Goal: Complete application form

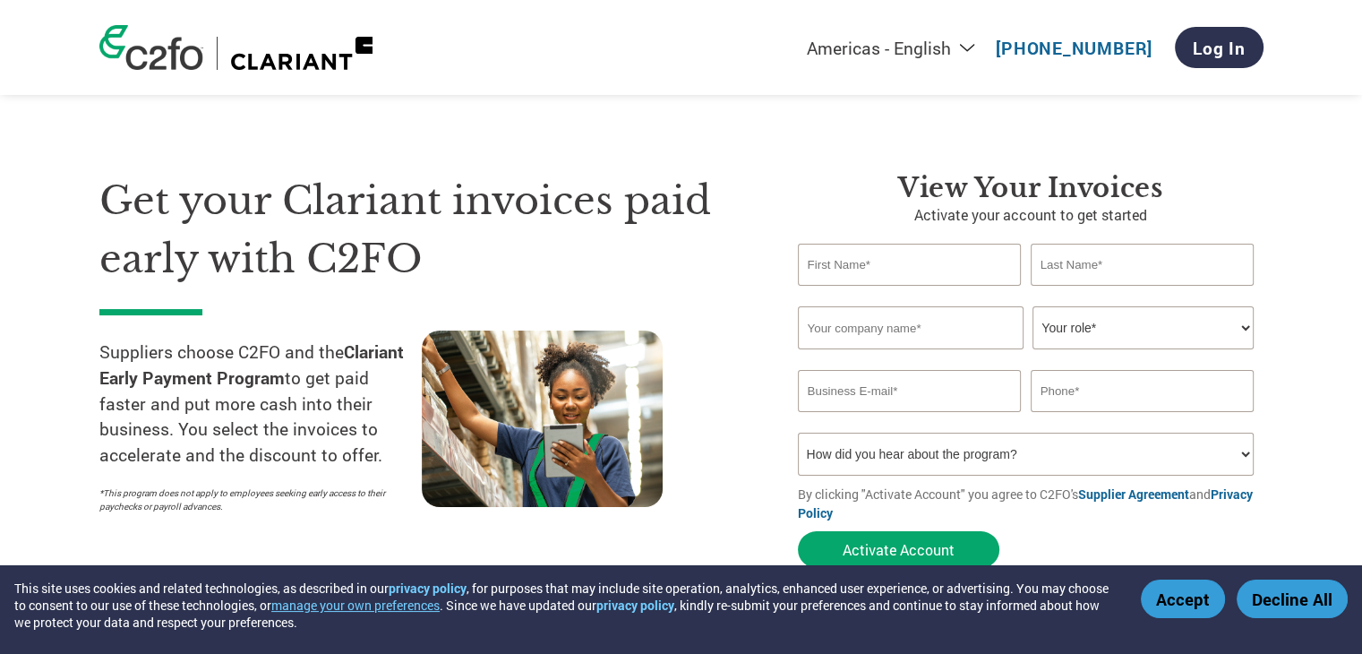
click at [896, 278] on input "text" at bounding box center [910, 265] width 224 height 42
type input "BOBBILI"
type input "r"
type input "RAJU"
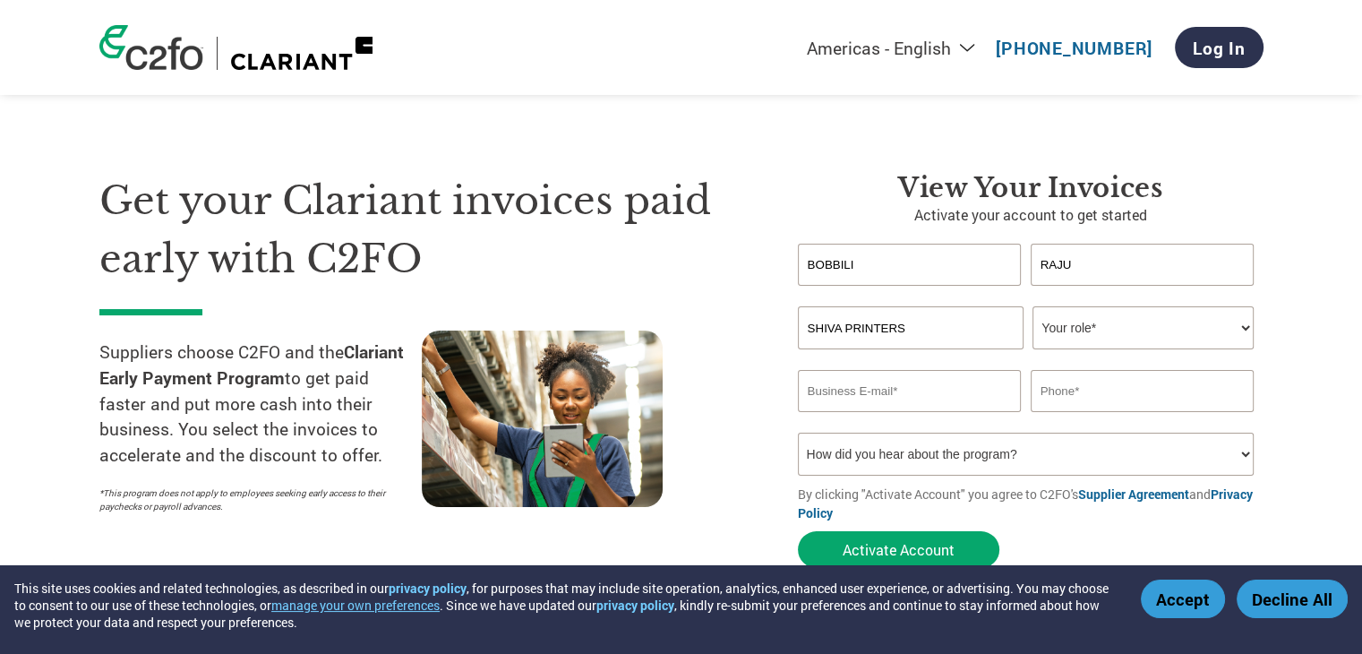
type input "SHIVA PRINTERS"
click at [1087, 321] on select "Your role* CFO Controller Credit Manager Finance Director Treasurer CEO Preside…" at bounding box center [1142, 327] width 221 height 43
select select "OTHER"
click at [1032, 306] on select "Your role* CFO Controller Credit Manager Finance Director Treasurer CEO Preside…" at bounding box center [1142, 327] width 221 height 43
click at [941, 406] on input "email" at bounding box center [910, 391] width 224 height 42
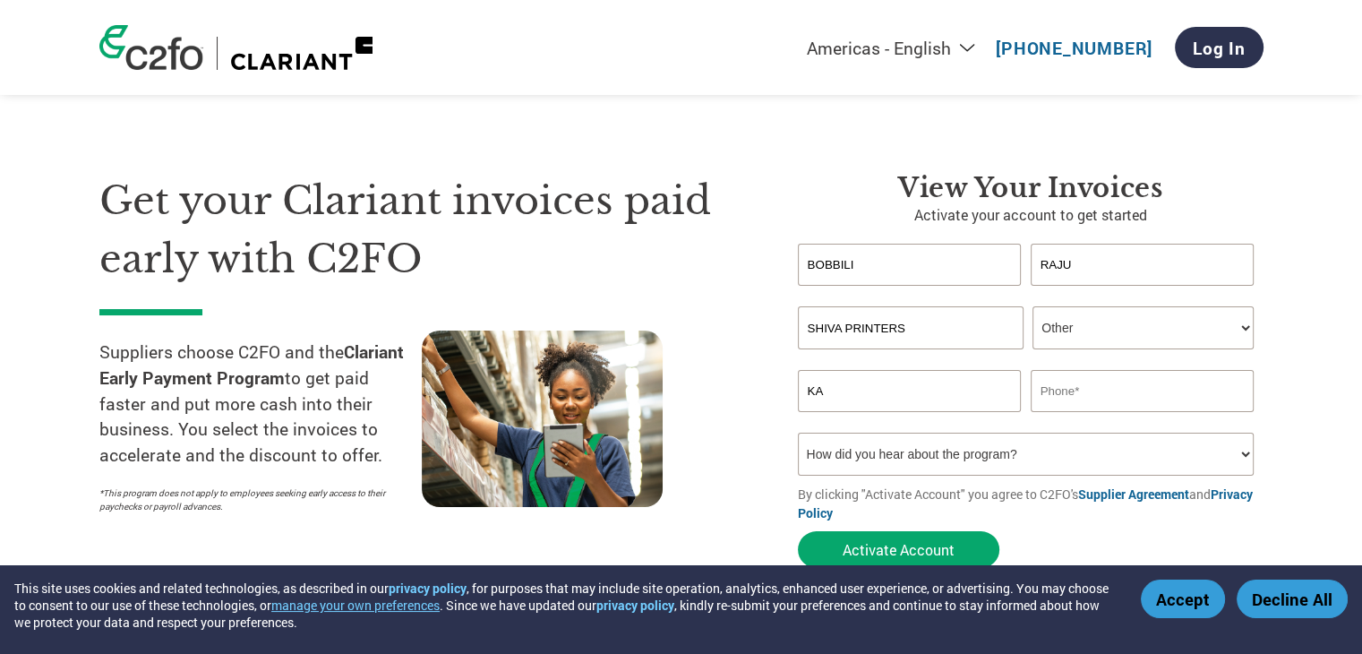
type input "K"
type input "[EMAIL_ADDRESS][DOMAIN_NAME]"
type input "9032866051"
click at [930, 458] on select "How did you hear about the program? Received a letter Email Social Media Online…" at bounding box center [1026, 454] width 457 height 43
select select "Email"
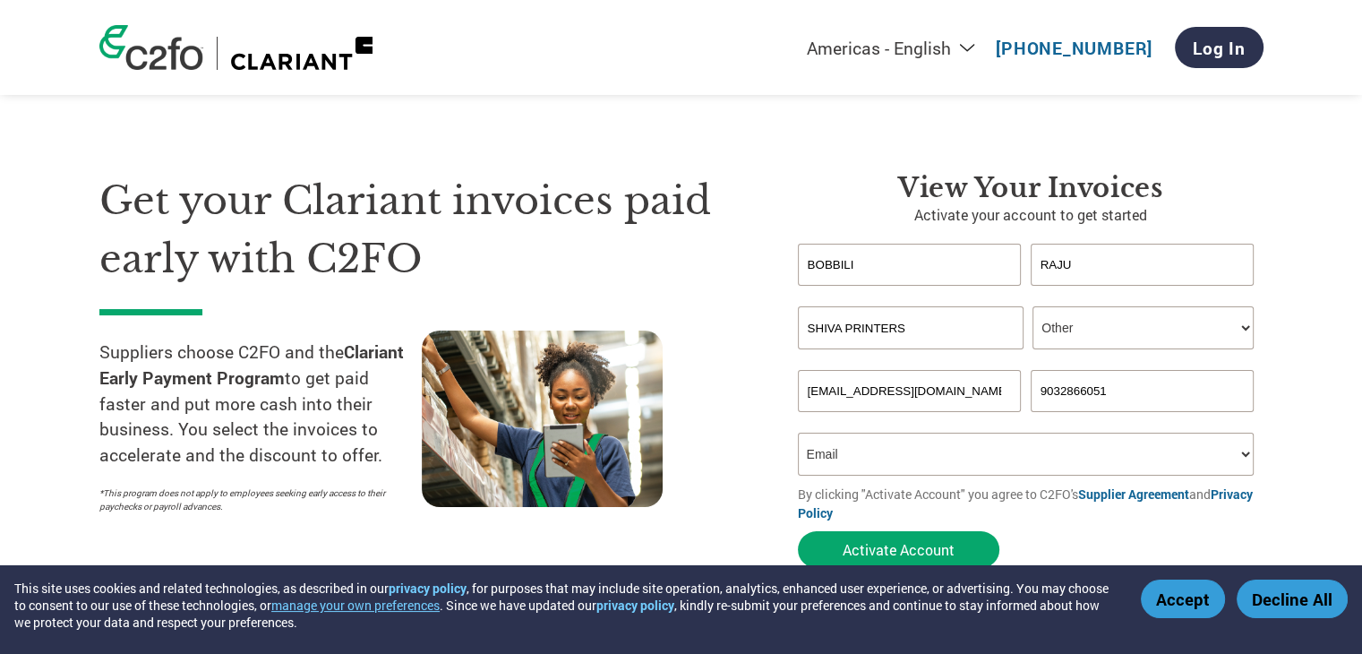
click at [798, 433] on select "How did you hear about the program? Received a letter Email Social Media Online…" at bounding box center [1026, 454] width 457 height 43
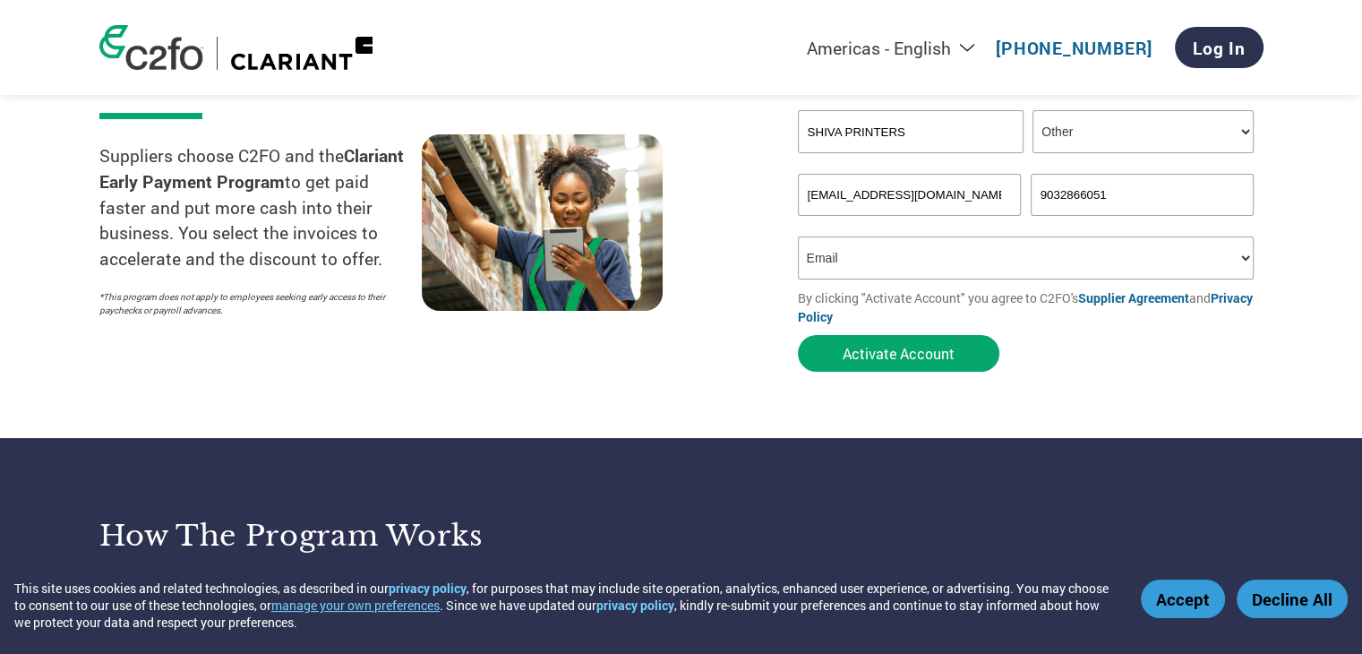
scroll to position [197, 0]
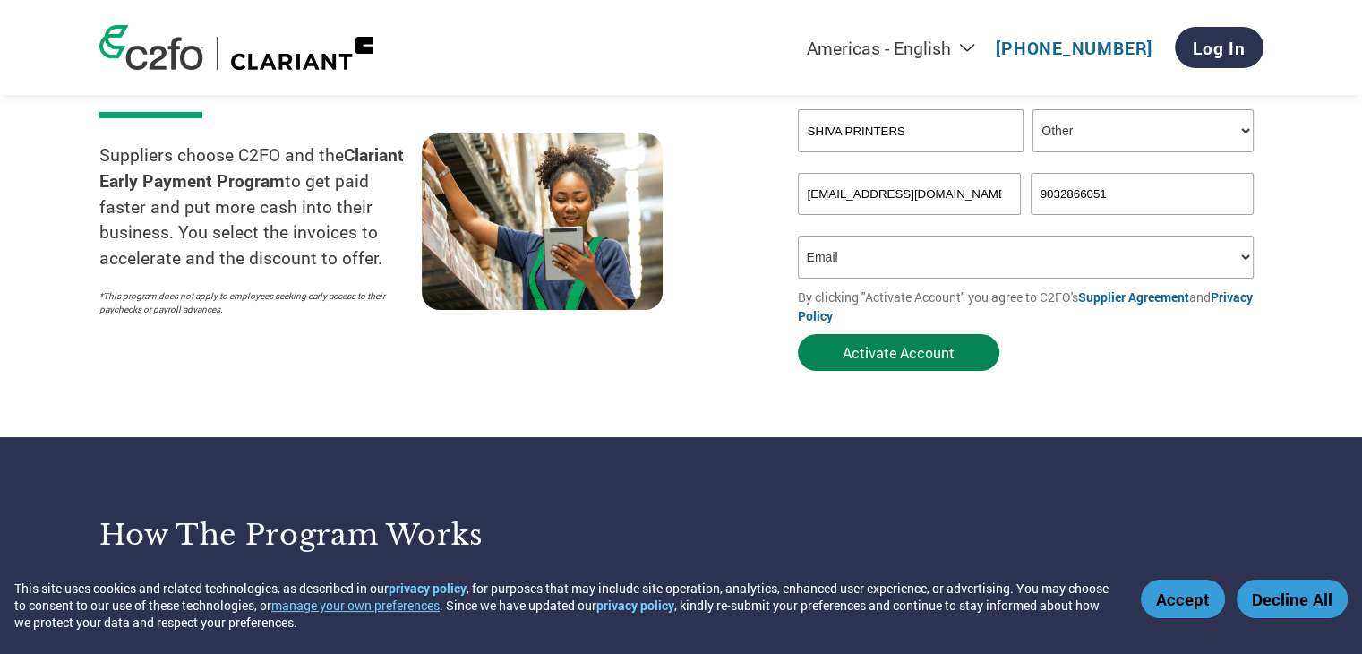
click at [895, 352] on button "Activate Account" at bounding box center [898, 352] width 201 height 37
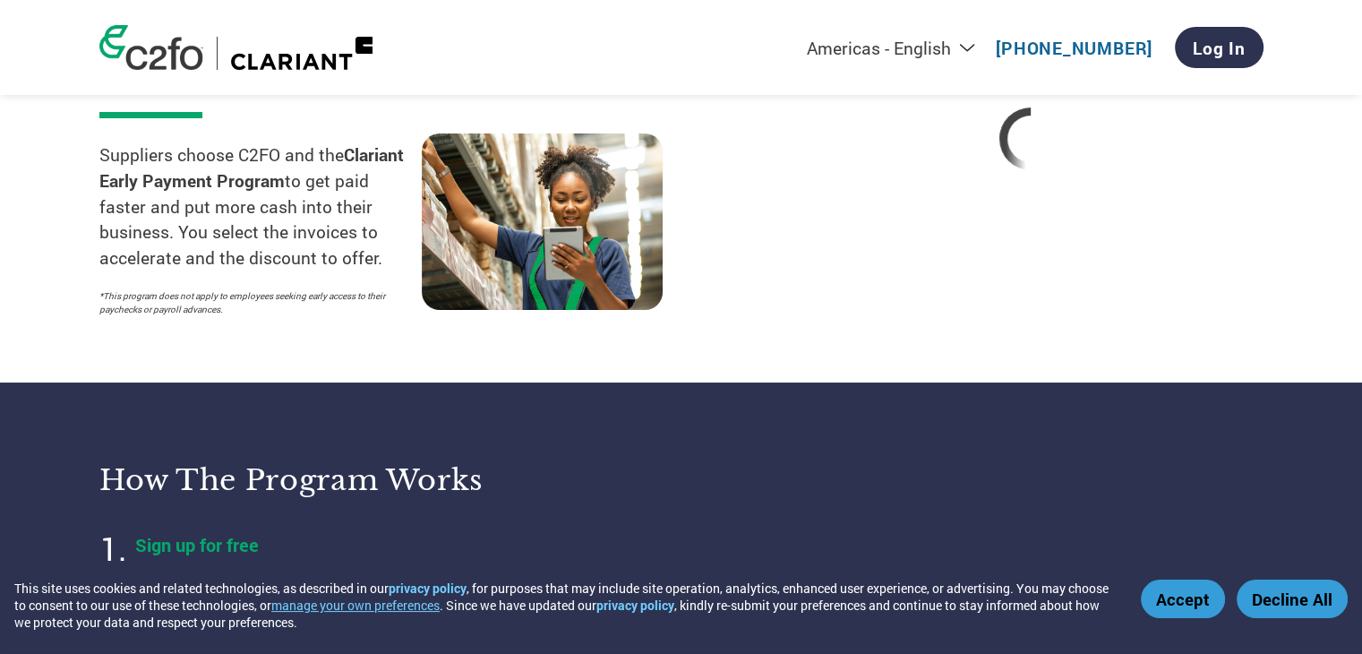
click at [1161, 606] on button "Accept" at bounding box center [1183, 598] width 84 height 39
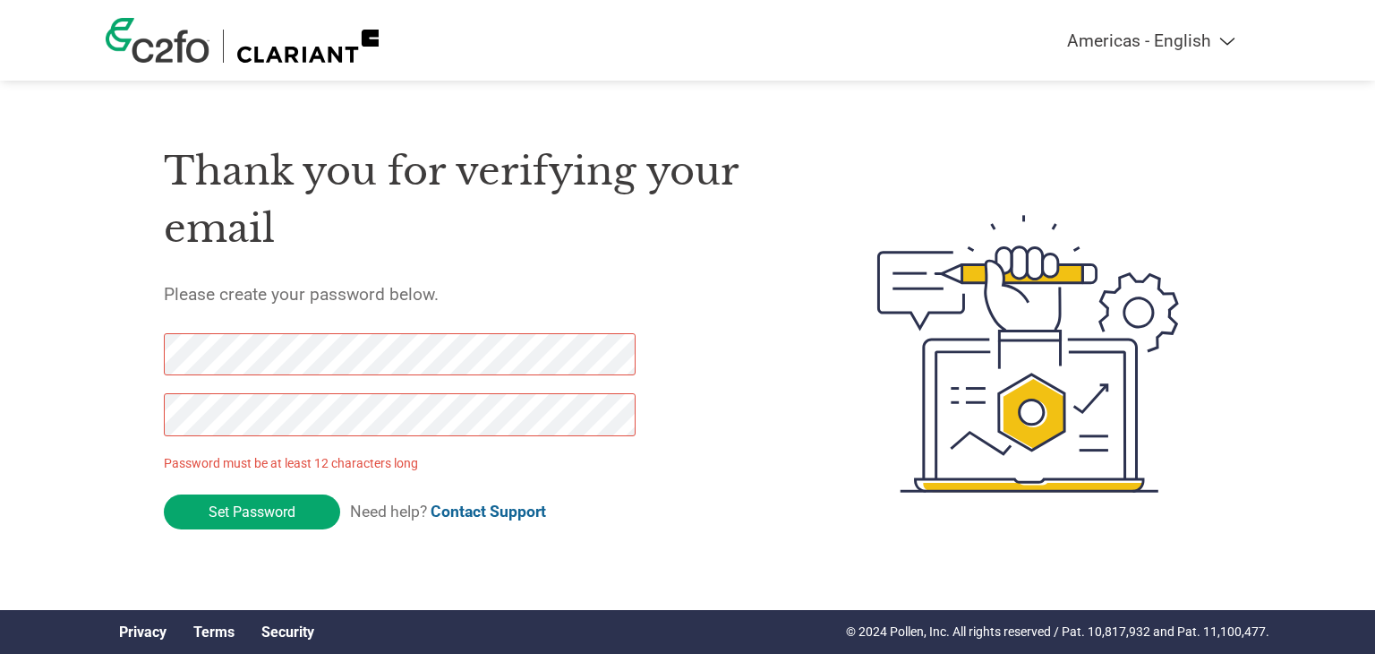
click at [244, 450] on div at bounding box center [390, 393] width 452 height 121
click at [247, 513] on input "Set Password" at bounding box center [252, 511] width 176 height 35
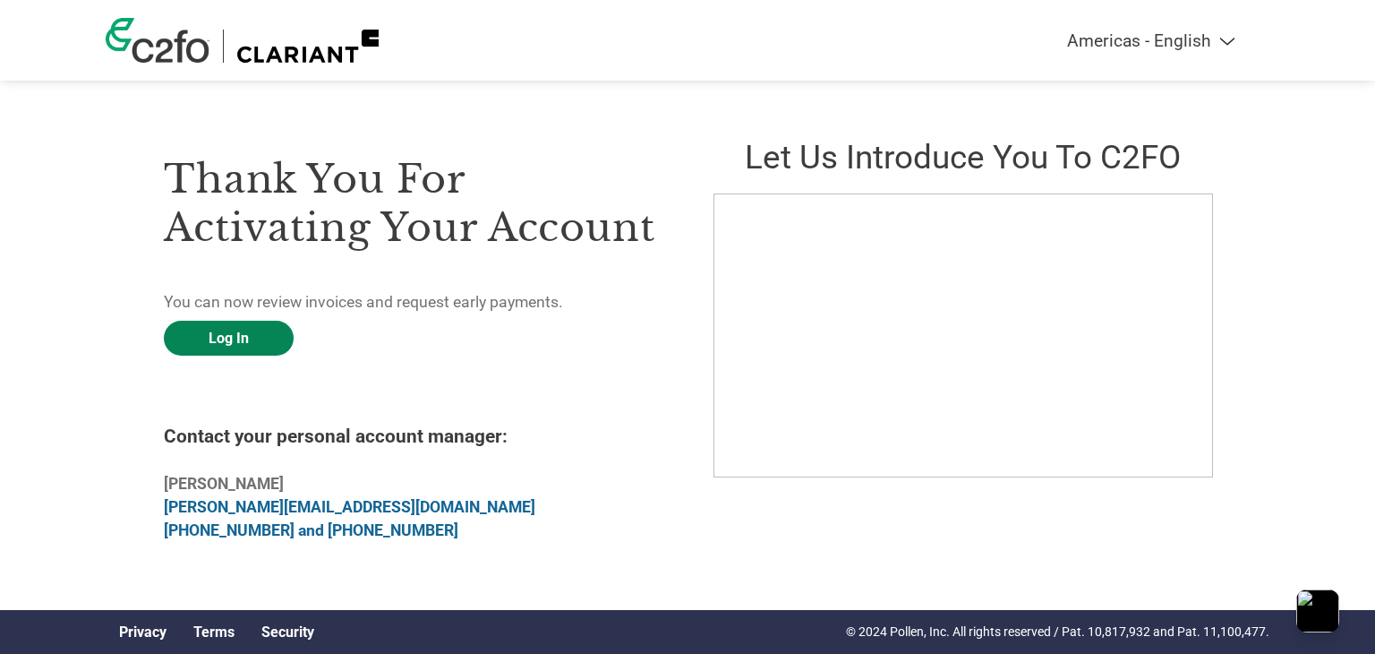
click at [277, 335] on link "Log In" at bounding box center [229, 338] width 130 height 35
